Goal: Check status: Check status

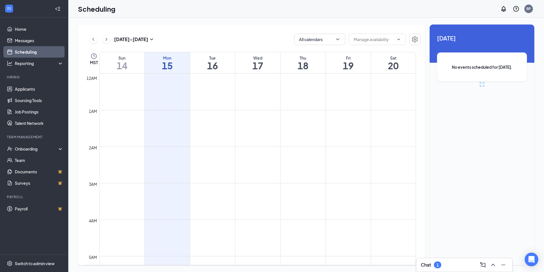
scroll to position [280, 0]
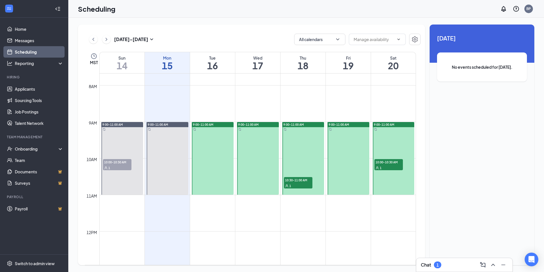
click at [299, 185] on div "1" at bounding box center [298, 185] width 28 height 6
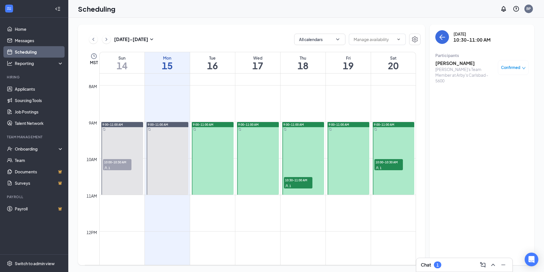
click at [458, 67] on div "[PERSON_NAME]'s Team Member at Arby's Carlsbad - 5600" at bounding box center [466, 74] width 60 height 17
click at [457, 65] on h3 "[PERSON_NAME]" at bounding box center [466, 63] width 60 height 6
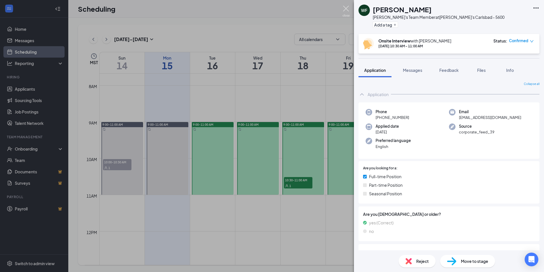
click at [344, 10] on img at bounding box center [346, 11] width 7 height 11
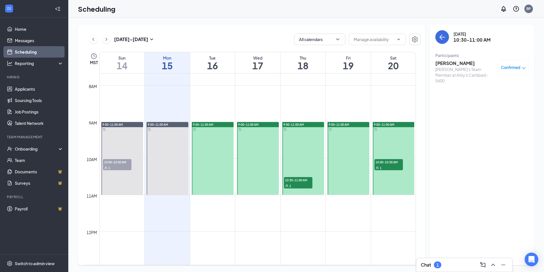
click at [386, 163] on span "10:00-10:30 AM" at bounding box center [389, 162] width 28 height 6
click at [396, 160] on span "10:00-10:30 AM" at bounding box center [389, 162] width 28 height 6
click at [459, 63] on h3 "[PERSON_NAME]" at bounding box center [466, 63] width 60 height 6
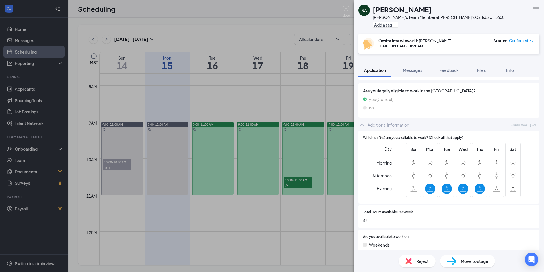
scroll to position [171, 0]
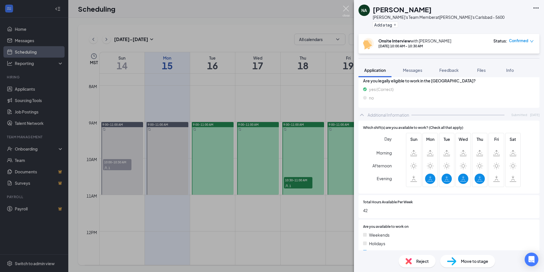
click at [348, 9] on img at bounding box center [346, 11] width 7 height 11
